Goal: Task Accomplishment & Management: Use online tool/utility

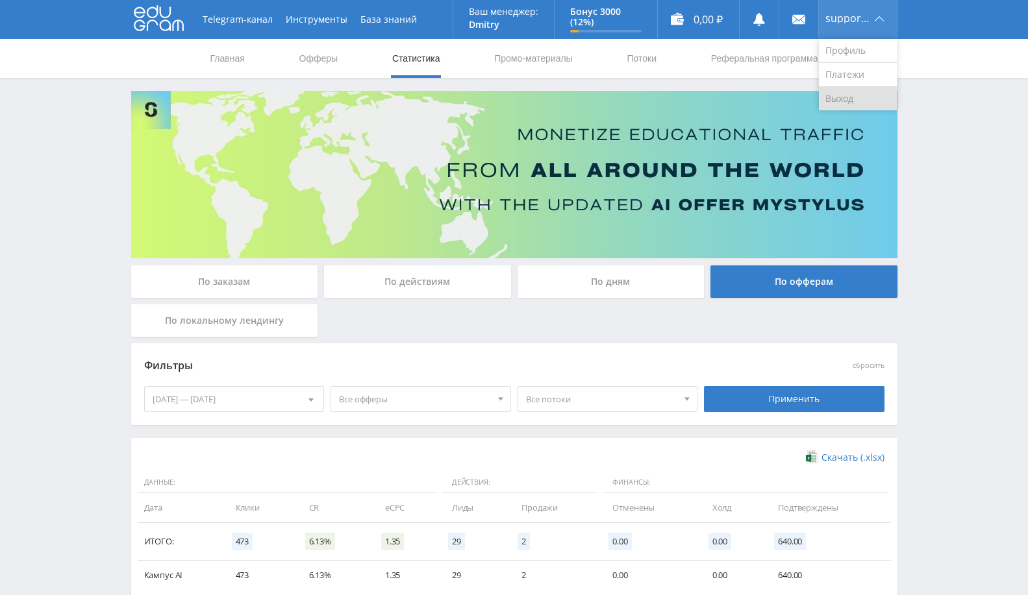
click at [836, 97] on link "Выход" at bounding box center [858, 98] width 78 height 23
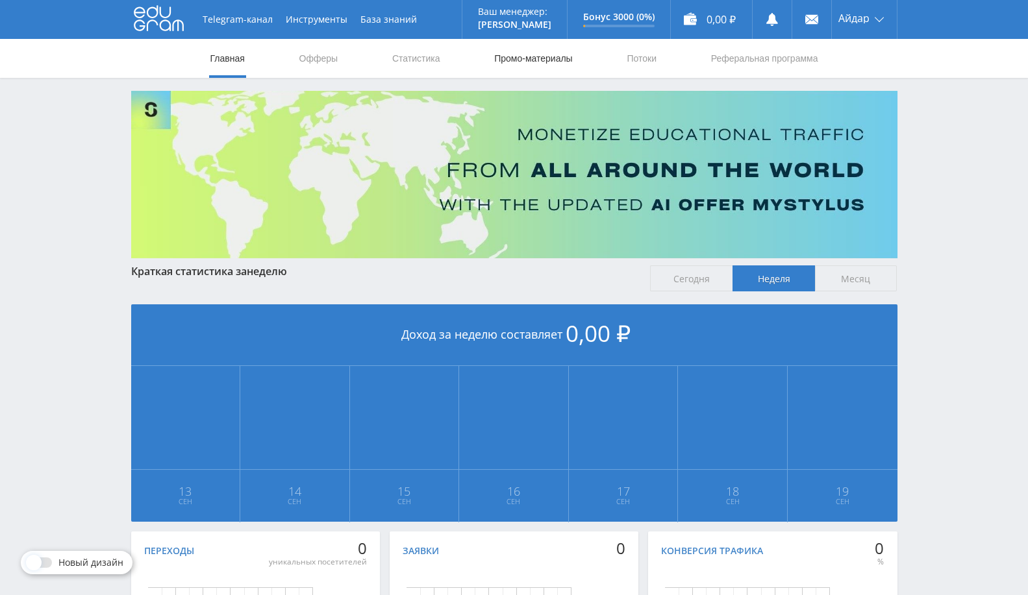
click at [535, 64] on link "Промо-материалы" at bounding box center [533, 58] width 81 height 39
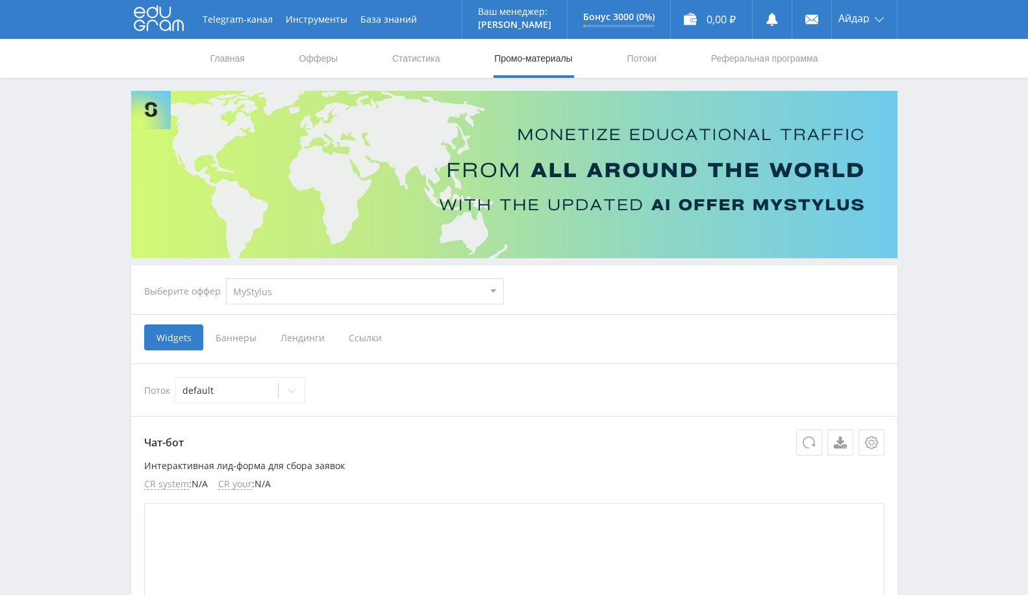
click at [287, 283] on select "MyStylus MyStylus - Revshare Кампус AI Studybay Автор24 Studybay [GEOGRAPHIC_DA…" at bounding box center [365, 292] width 278 height 26
select select "1"
click at [226, 279] on select "MyStylus MyStylus - Revshare Кампус AI Studybay Автор24 Studybay [GEOGRAPHIC_DA…" at bounding box center [365, 292] width 278 height 26
select select "1"
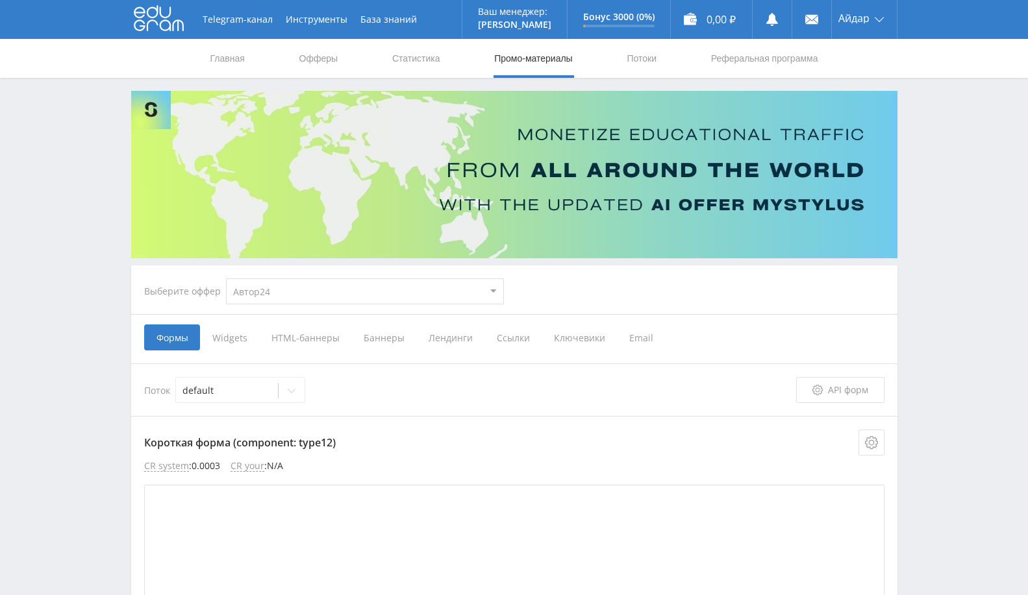
click at [514, 338] on span "Ссылки" at bounding box center [512, 338] width 57 height 26
click at [0, 0] on input "Ссылки" at bounding box center [0, 0] width 0 height 0
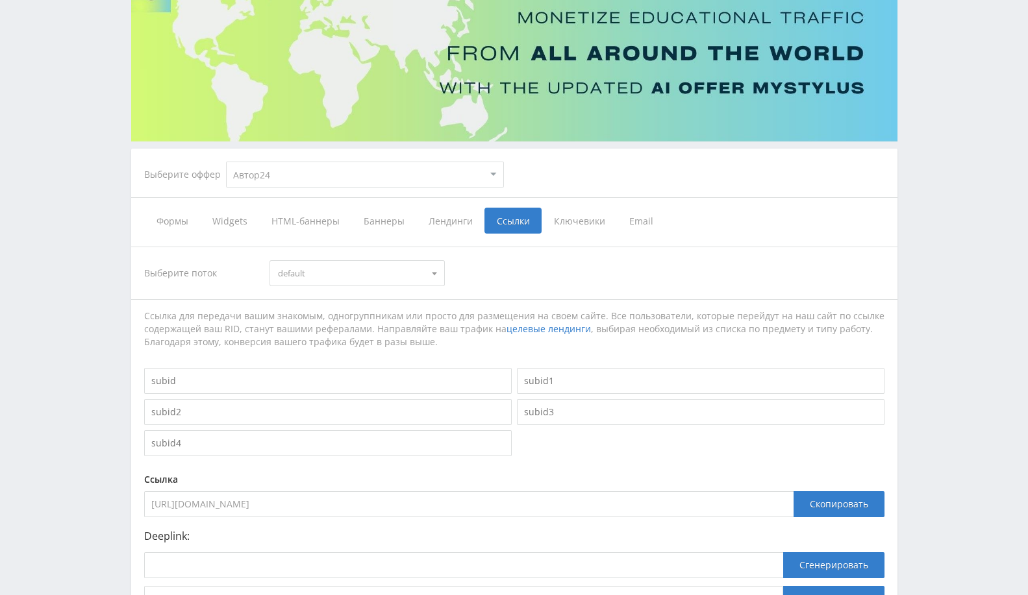
scroll to position [237, 0]
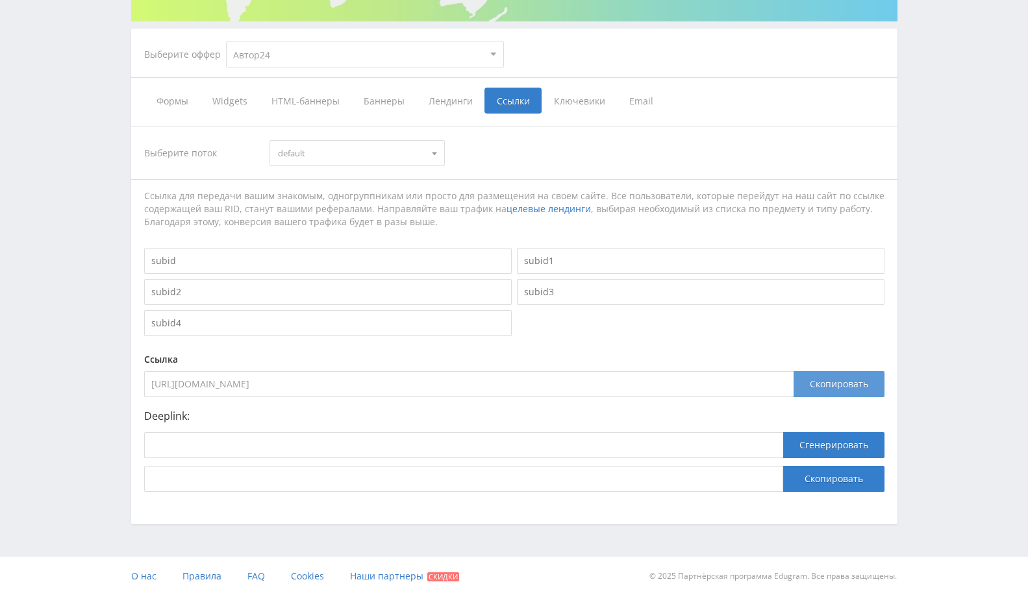
click at [842, 379] on div "Скопировать" at bounding box center [838, 384] width 91 height 26
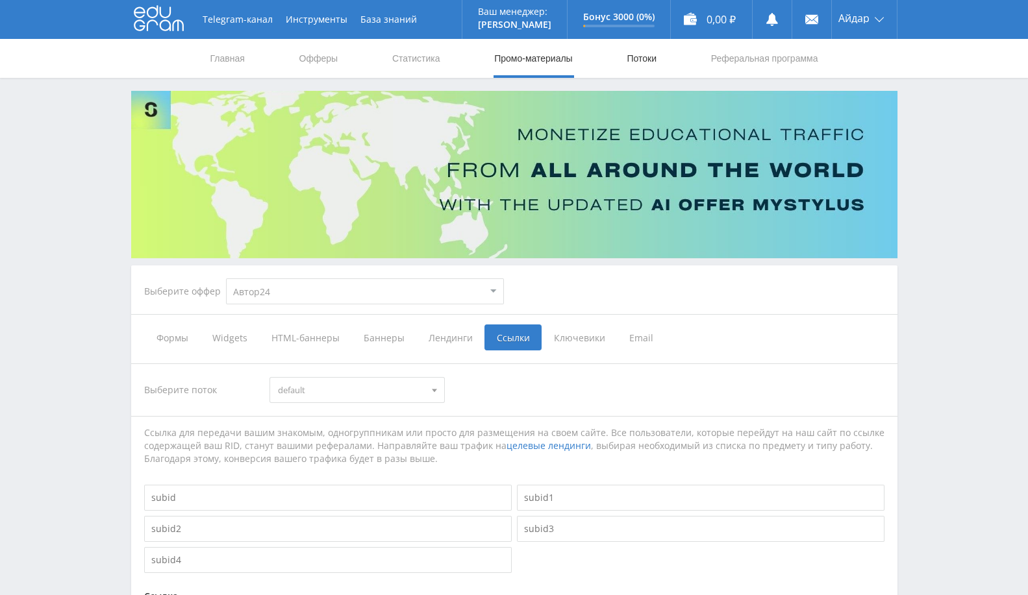
click at [650, 58] on link "Потоки" at bounding box center [641, 58] width 32 height 39
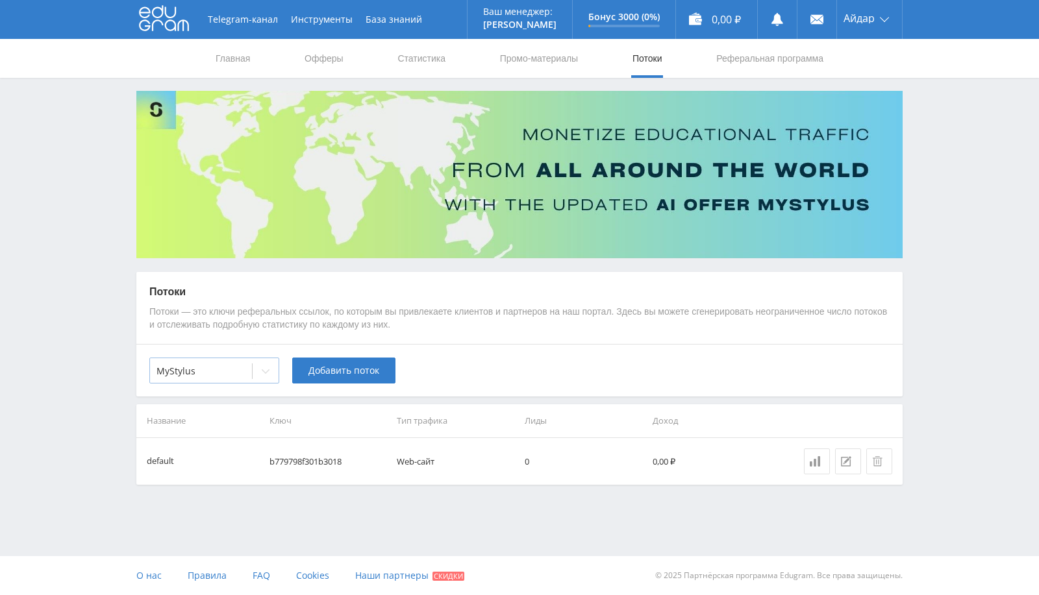
click at [265, 383] on div at bounding box center [266, 371] width 26 height 26
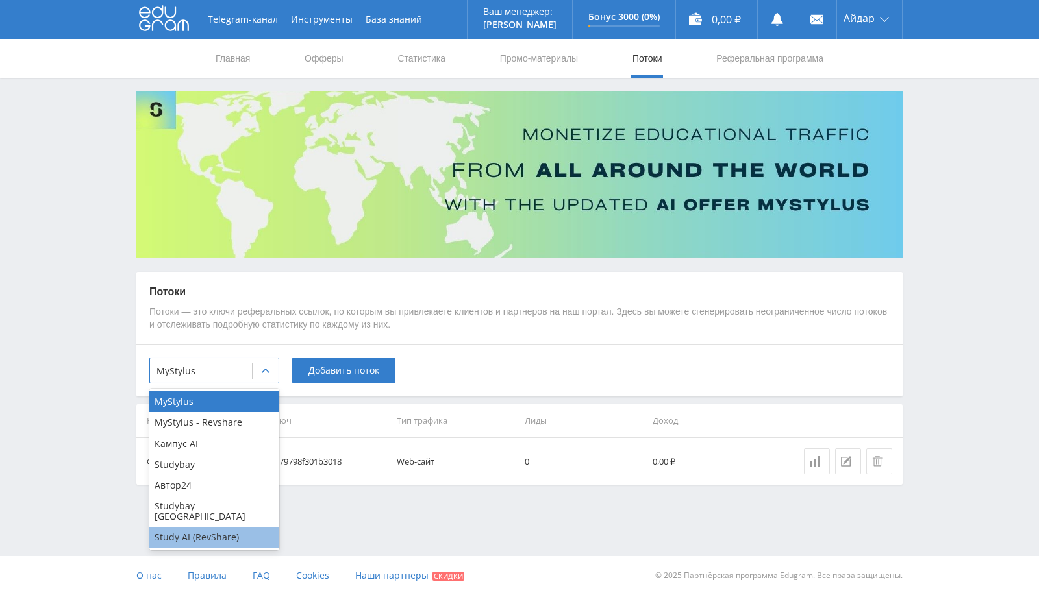
click at [232, 527] on div "Study AI (RevShare)" at bounding box center [214, 537] width 130 height 21
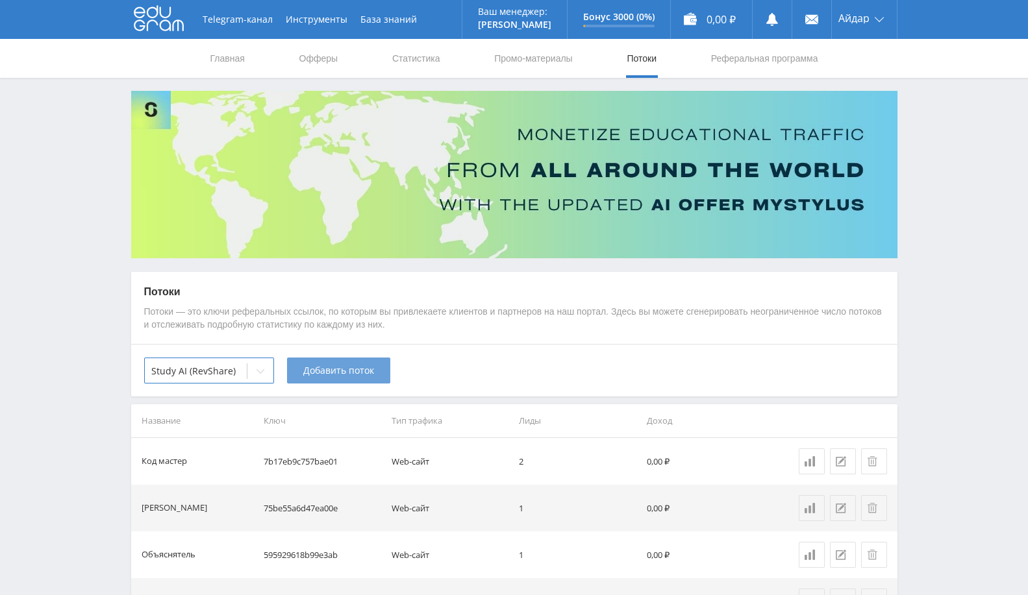
click at [364, 374] on span "Добавить поток" at bounding box center [338, 371] width 71 height 10
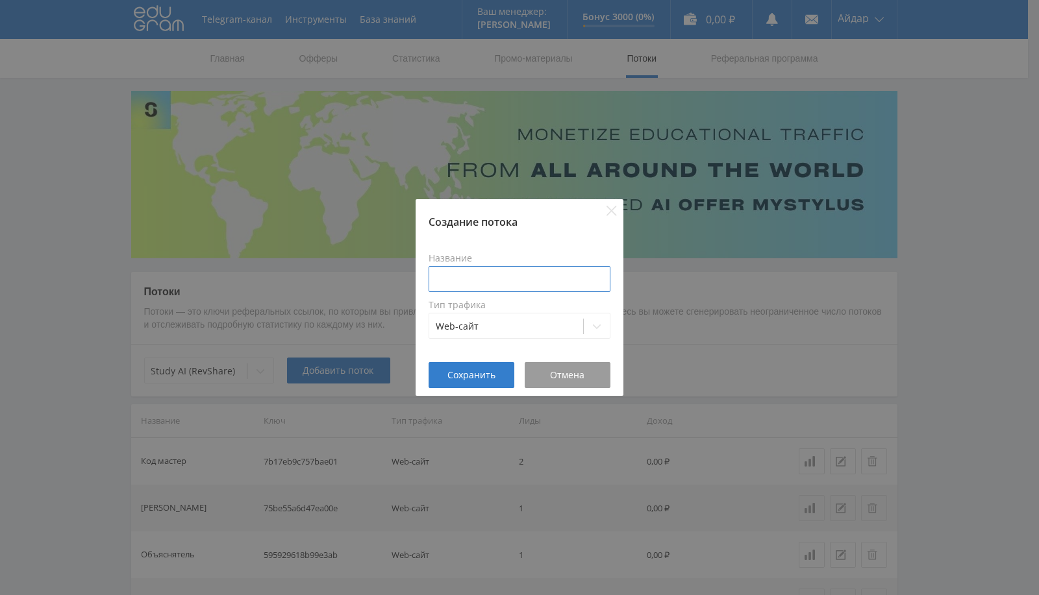
click at [459, 270] on input at bounding box center [520, 279] width 182 height 26
type input "Нат. карта"
click at [489, 364] on button "Сохранить" at bounding box center [472, 375] width 86 height 26
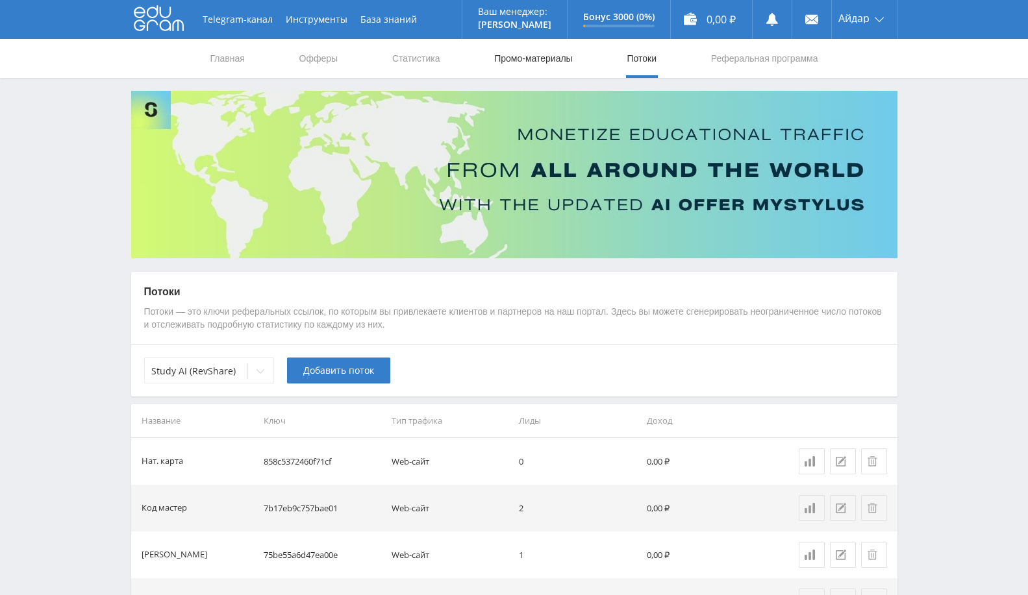
click at [521, 64] on link "Промо-материалы" at bounding box center [533, 58] width 81 height 39
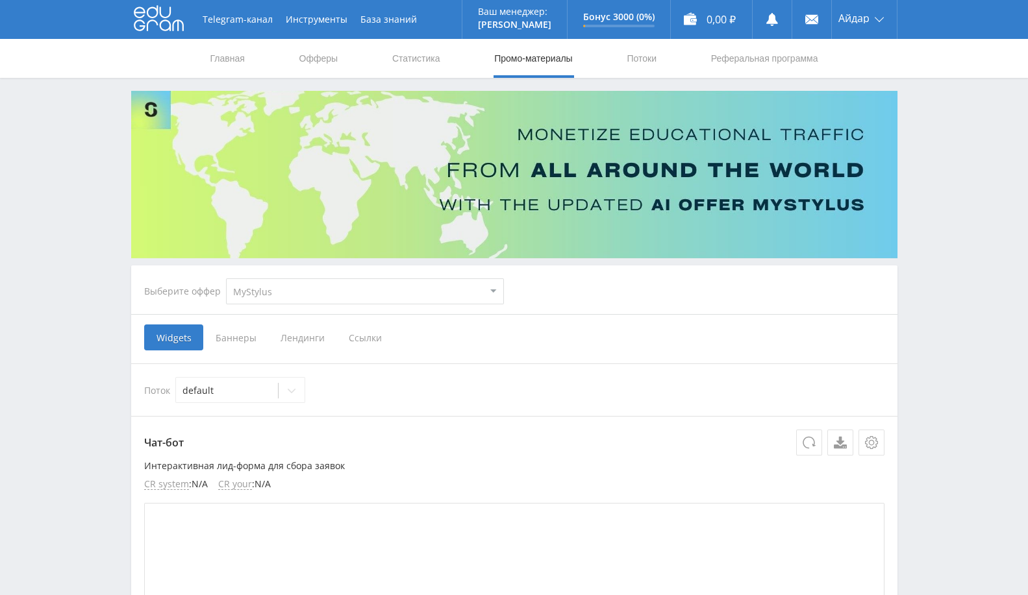
drag, startPoint x: 287, startPoint y: 295, endPoint x: 287, endPoint y: 303, distance: 7.8
click at [287, 295] on select "MyStylus MyStylus - Revshare Кампус AI Studybay Автор24 Studybay Brazil Study A…" at bounding box center [365, 292] width 278 height 26
select select "376"
click at [226, 279] on select "MyStylus MyStylus - Revshare Кампус AI Studybay Автор24 Studybay Brazil Study A…" at bounding box center [365, 292] width 278 height 26
select select "376"
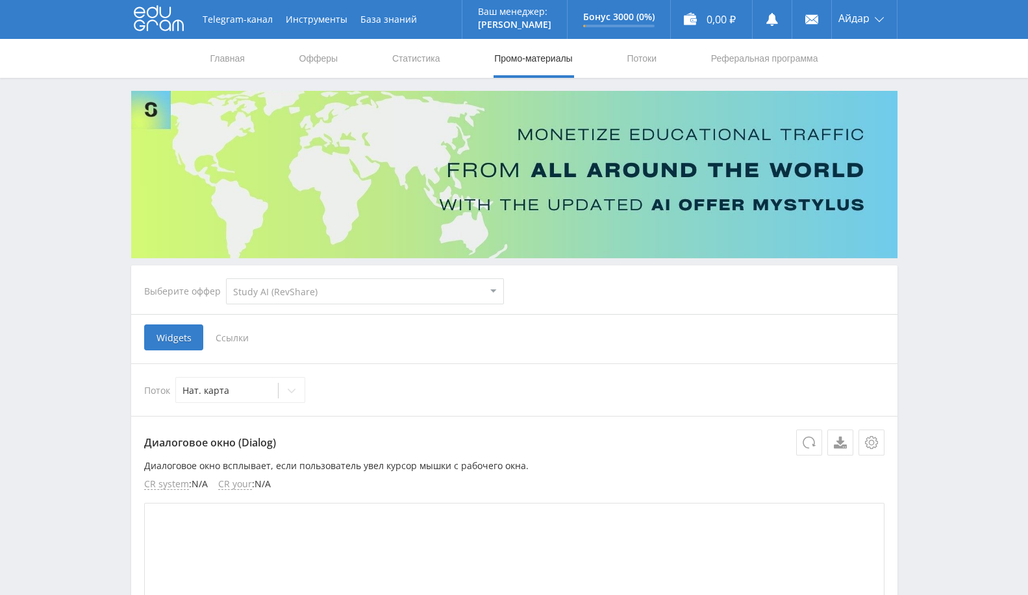
click at [230, 334] on span "Ссылки" at bounding box center [232, 338] width 58 height 26
click at [0, 0] on input "Ссылки" at bounding box center [0, 0] width 0 height 0
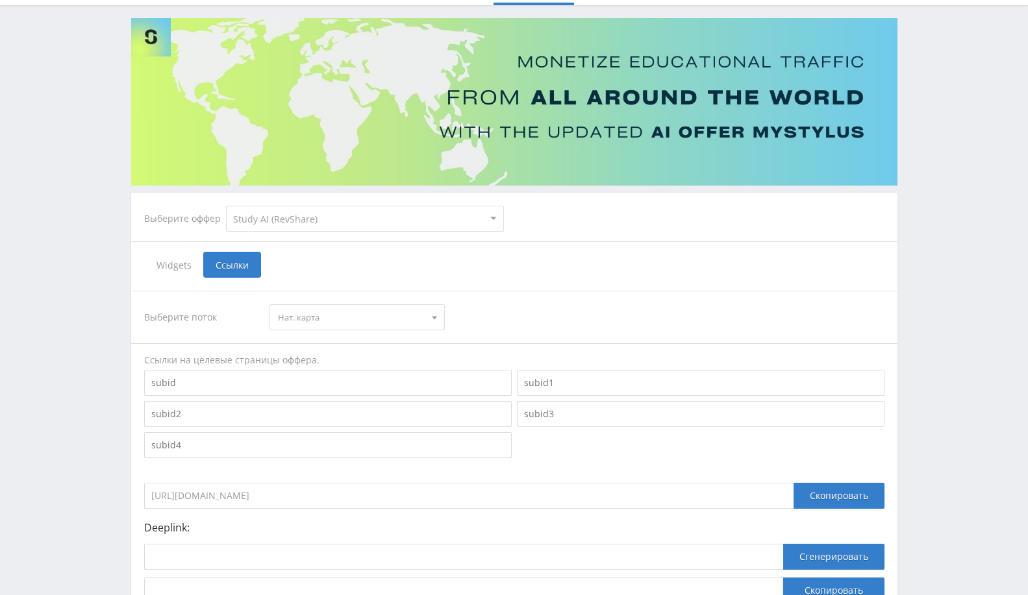
scroll to position [184, 0]
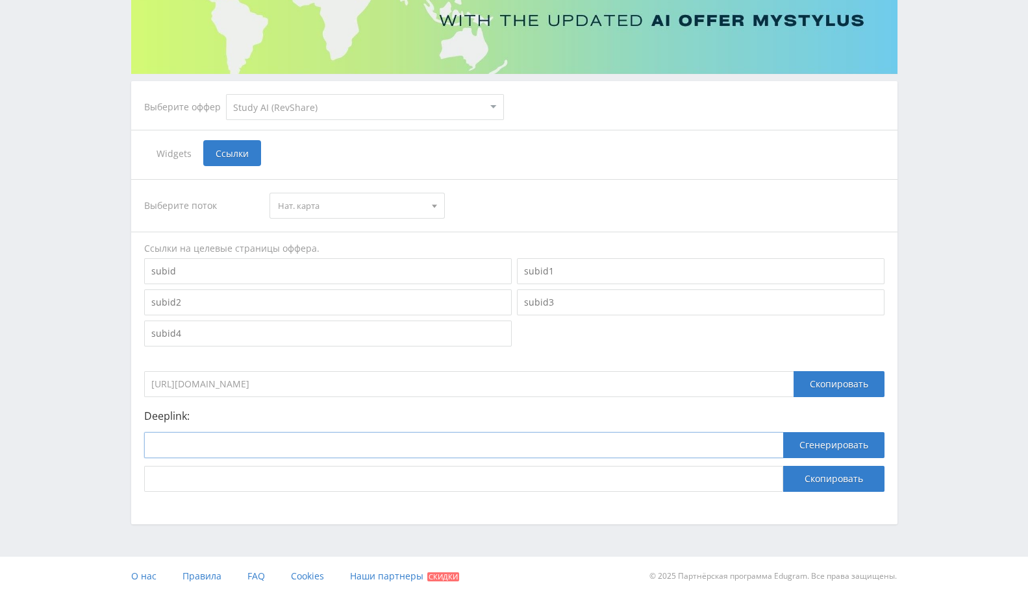
click at [312, 446] on input at bounding box center [463, 445] width 639 height 26
paste input "https://study24.ai/chat/natal_chart"
type input "https://study24.ai/chat/natal_chart"
click at [828, 448] on button "Сгенерировать" at bounding box center [833, 445] width 101 height 26
click at [830, 490] on button "Скопировать" at bounding box center [833, 479] width 101 height 26
